Goal: Information Seeking & Learning: Learn about a topic

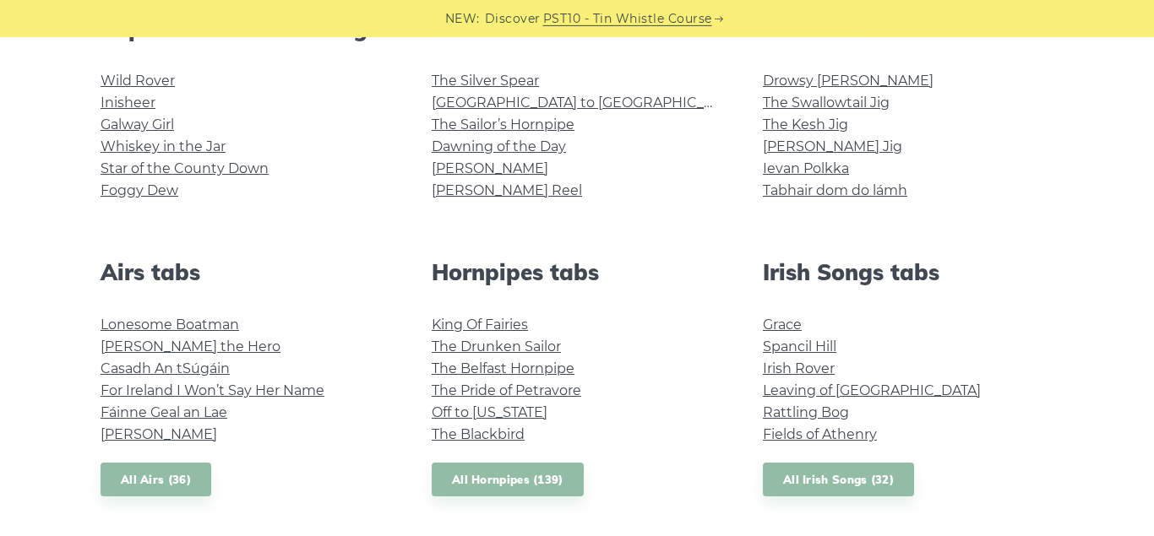
scroll to position [451, 0]
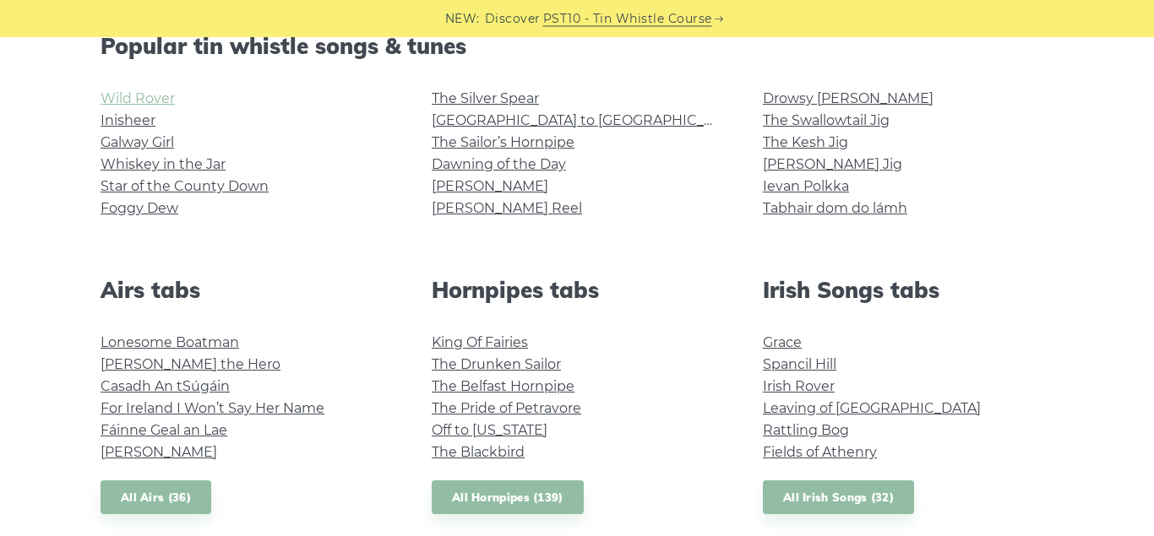
click at [164, 102] on link "Wild Rover" at bounding box center [137, 98] width 74 height 16
click at [499, 143] on link "The Sailor’s Hornpipe" at bounding box center [503, 142] width 143 height 16
click at [127, 140] on link "Galway Girl" at bounding box center [136, 142] width 73 height 16
click at [138, 98] on link "Wild Rover" at bounding box center [137, 98] width 74 height 16
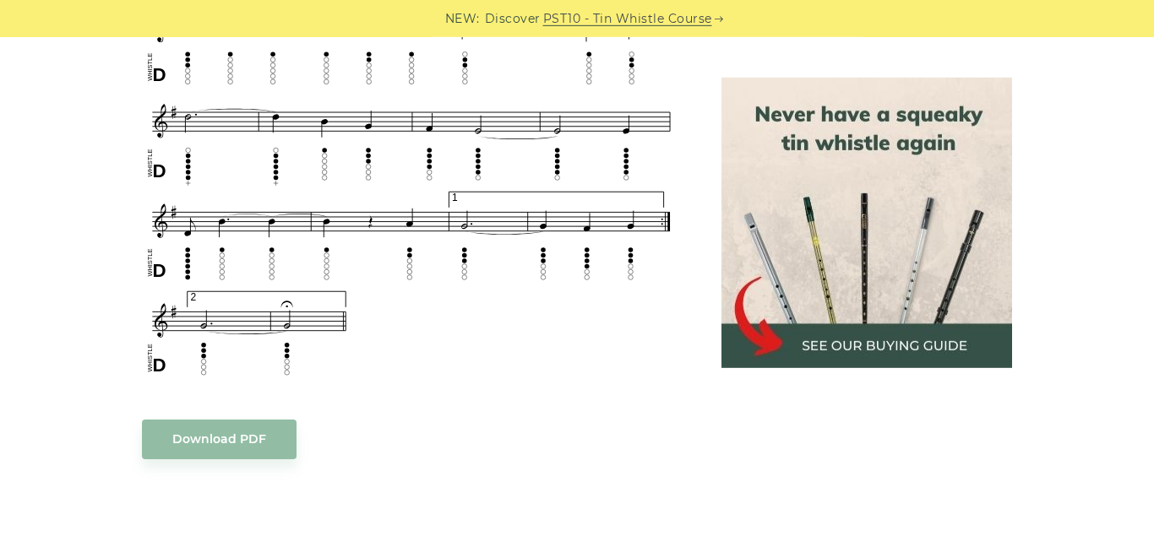
scroll to position [1181, 0]
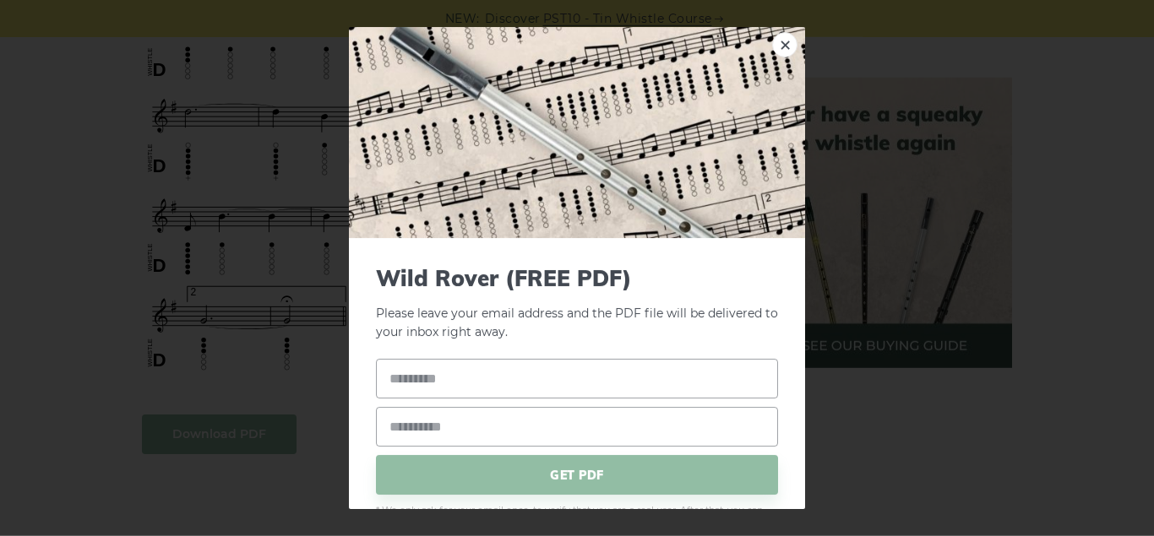
click at [223, 432] on body "NEW: Discover PST10 - Tin Whistle Course Lessons Fingering Charts Tabs & Notes …" at bounding box center [577, 408] width 1154 height 3179
click at [566, 472] on span "GET PDF" at bounding box center [577, 475] width 402 height 40
click at [782, 50] on link "×" at bounding box center [784, 44] width 25 height 25
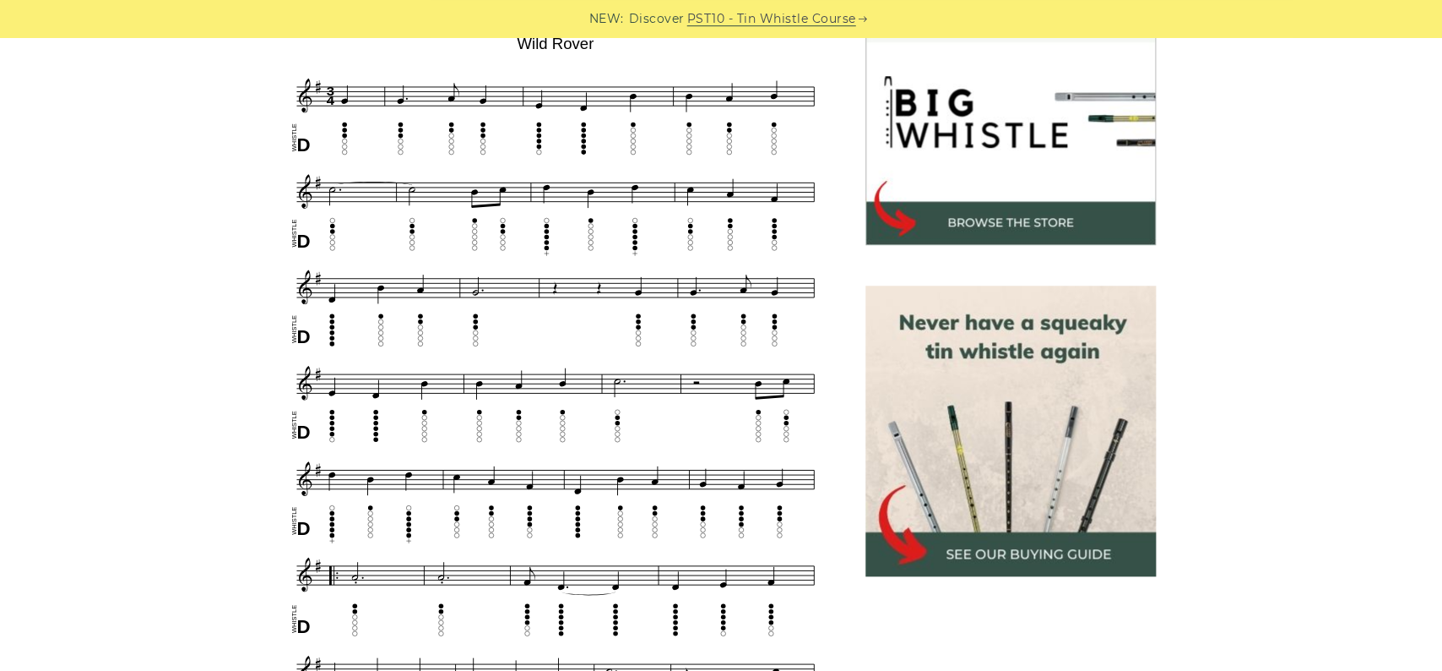
scroll to position [524, 0]
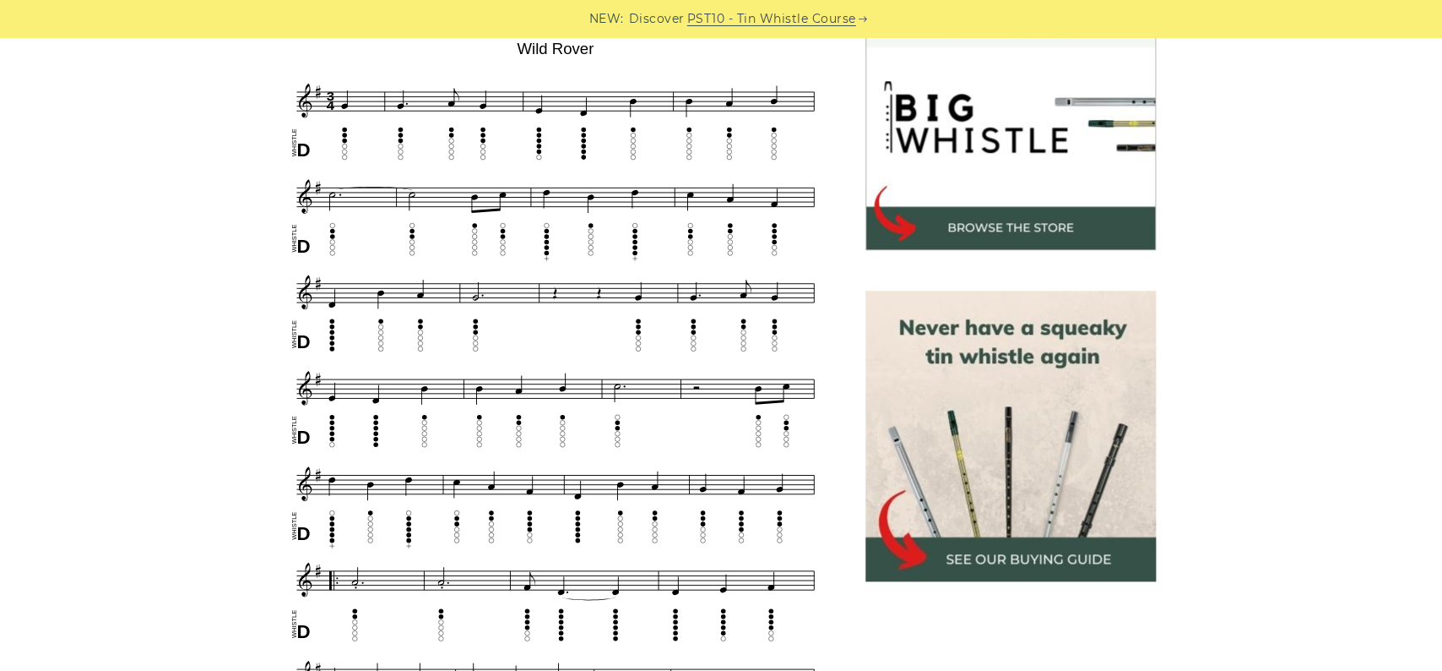
drag, startPoint x: 285, startPoint y: 42, endPoint x: 480, endPoint y: 127, distance: 211.8
